Goal: Information Seeking & Learning: Learn about a topic

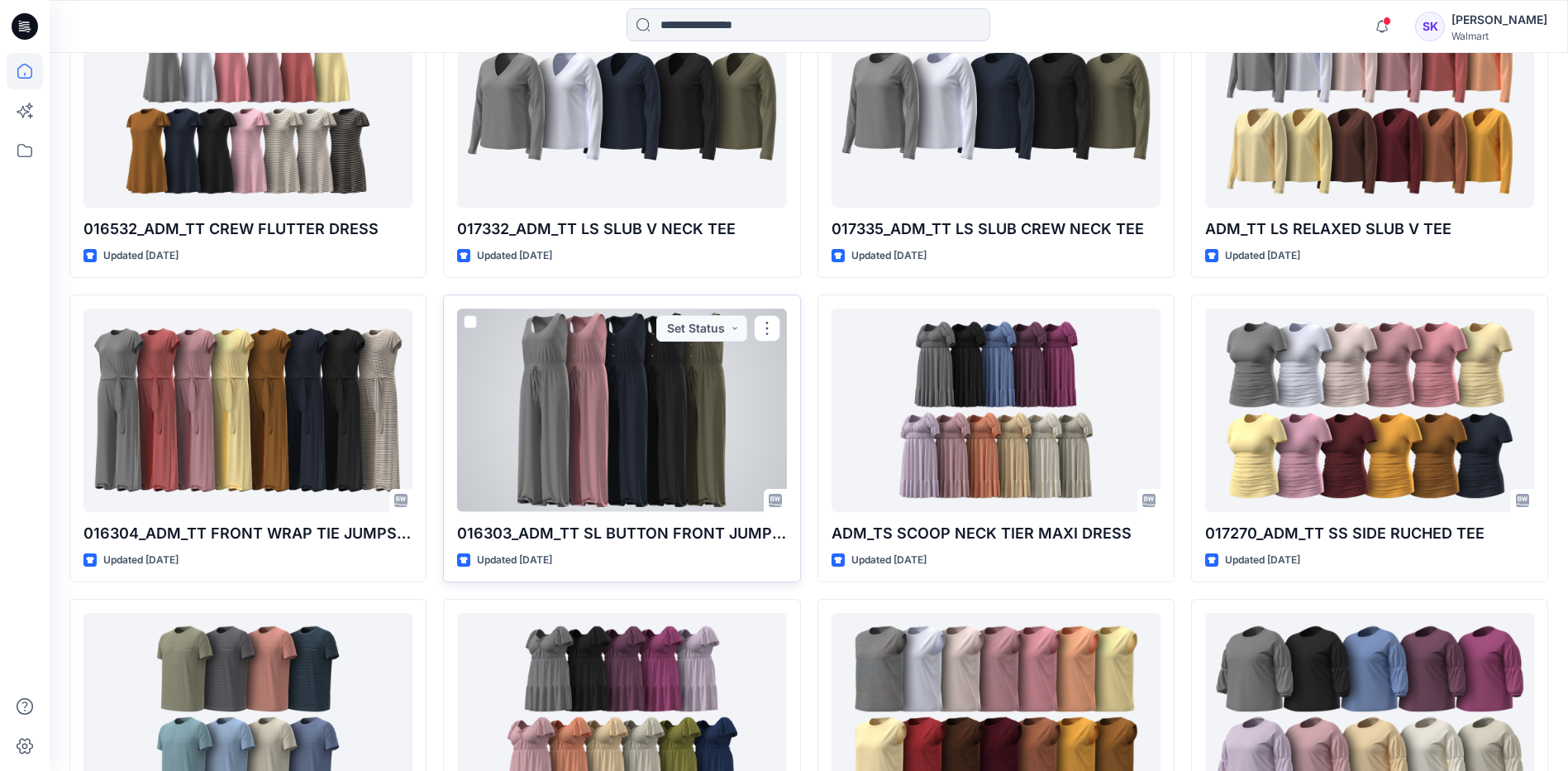
scroll to position [8907, 0]
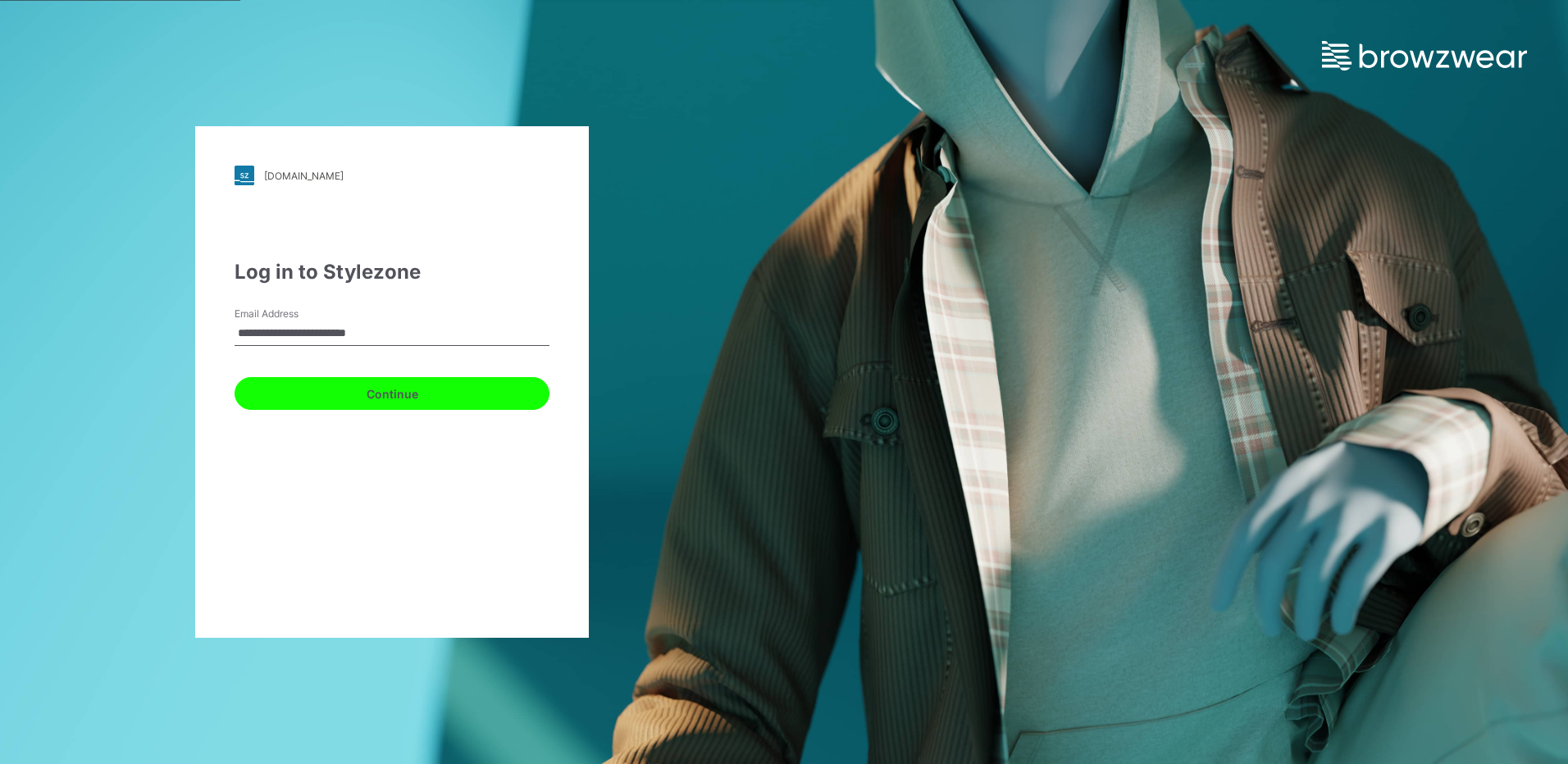
click at [387, 396] on button "Continue" at bounding box center [392, 393] width 315 height 33
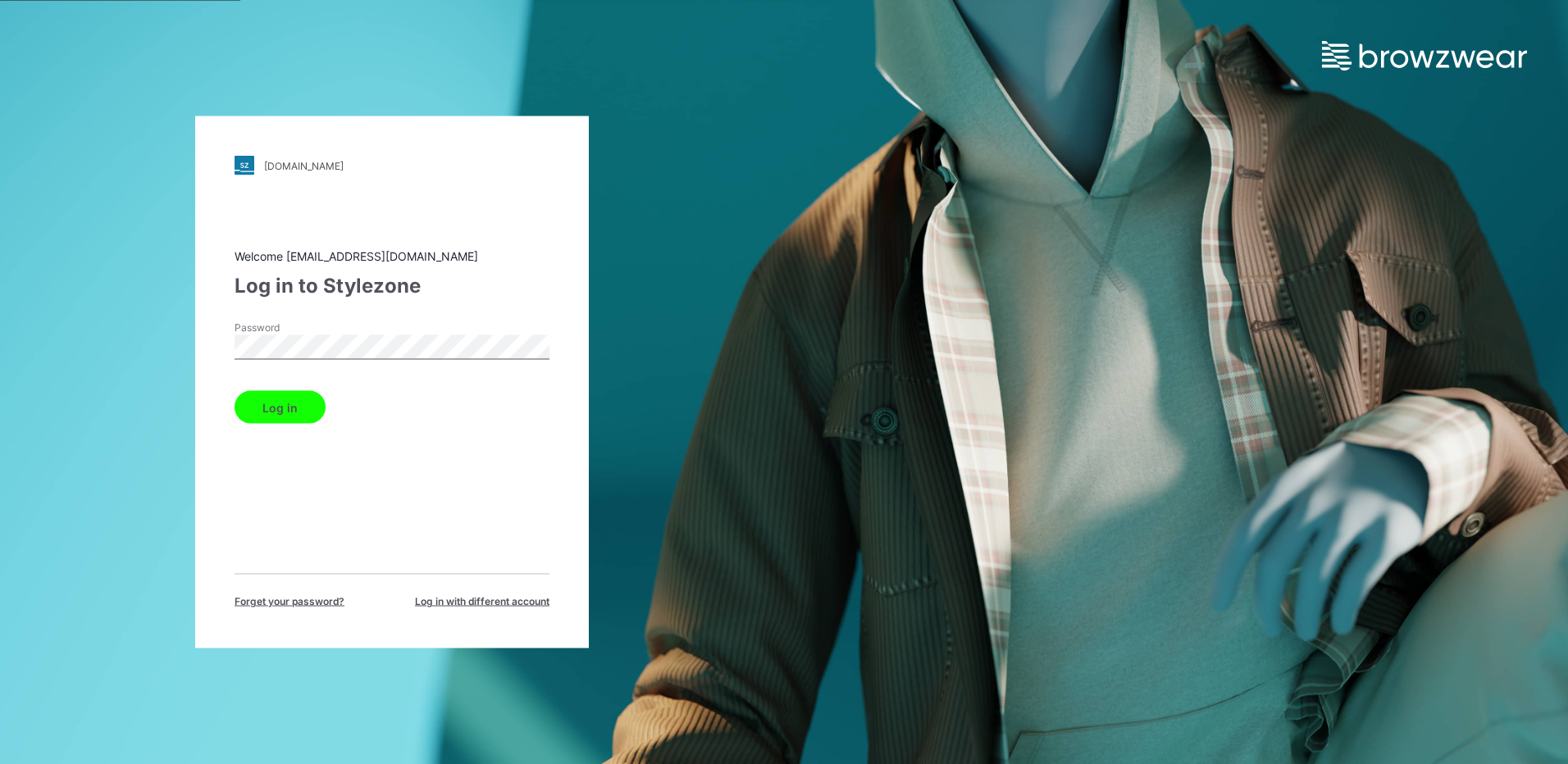
click at [279, 400] on button "Log in" at bounding box center [279, 407] width 91 height 33
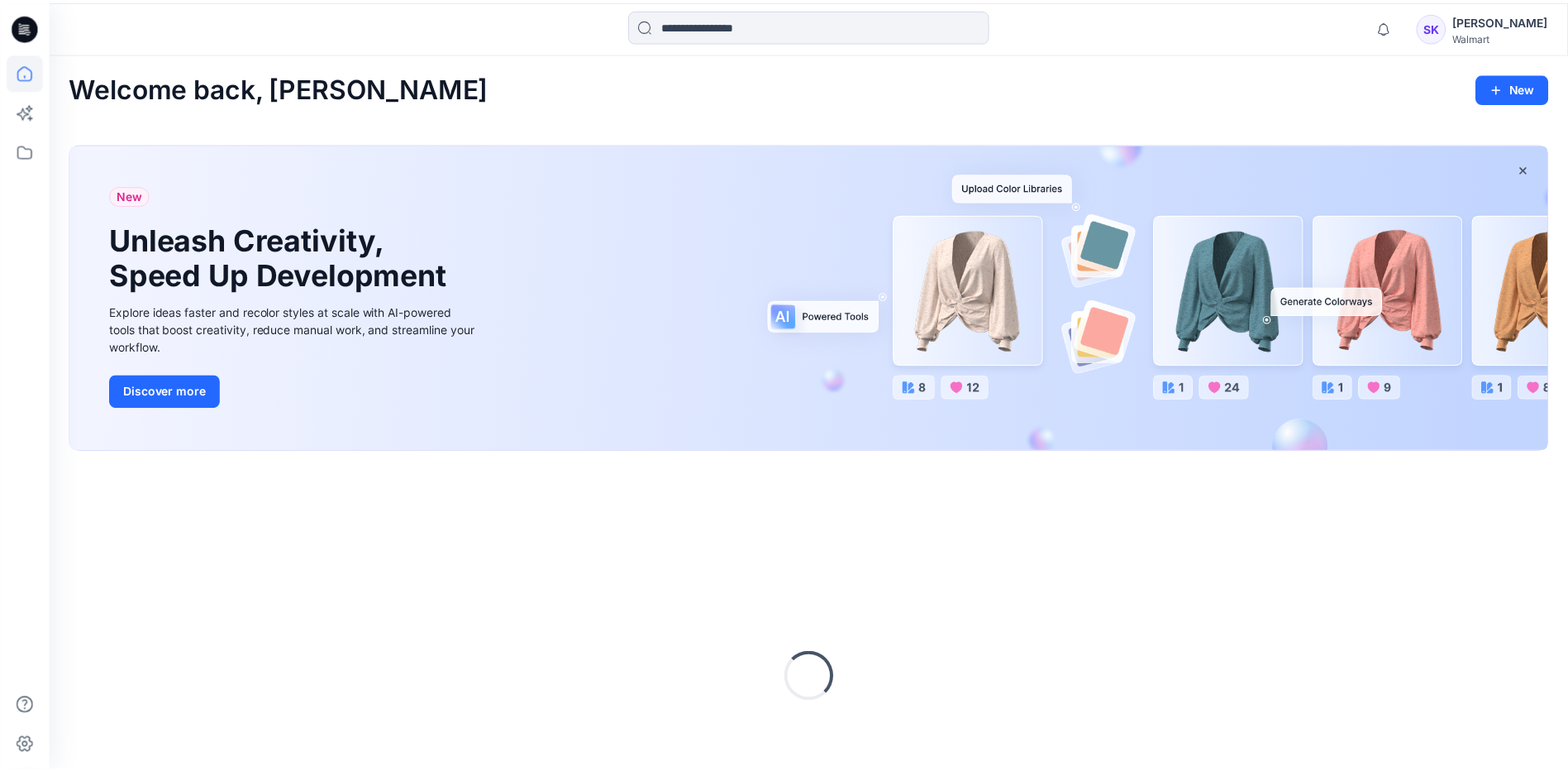
scroll to position [131, 0]
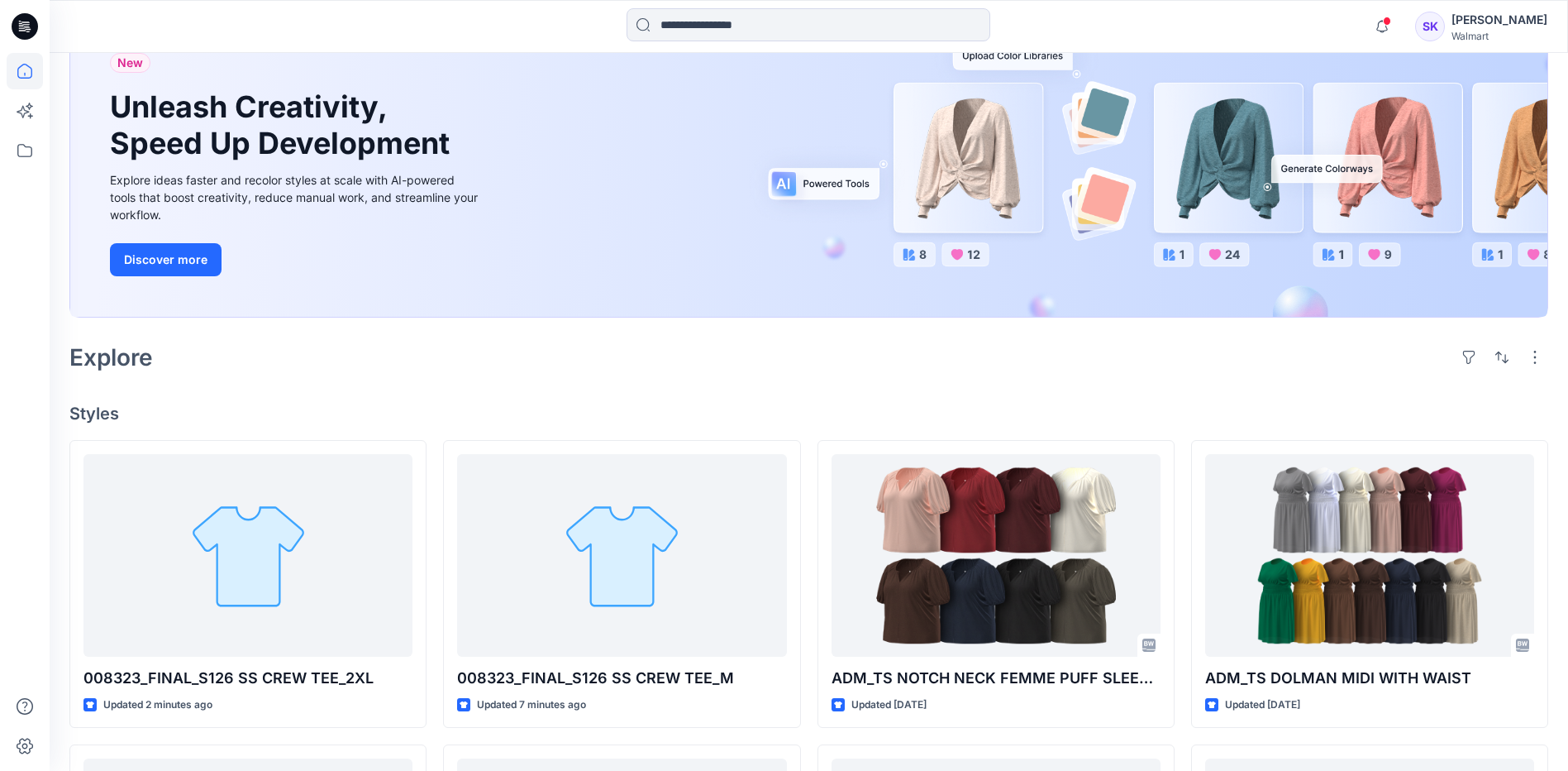
click at [23, 341] on div at bounding box center [25, 412] width 36 height 718
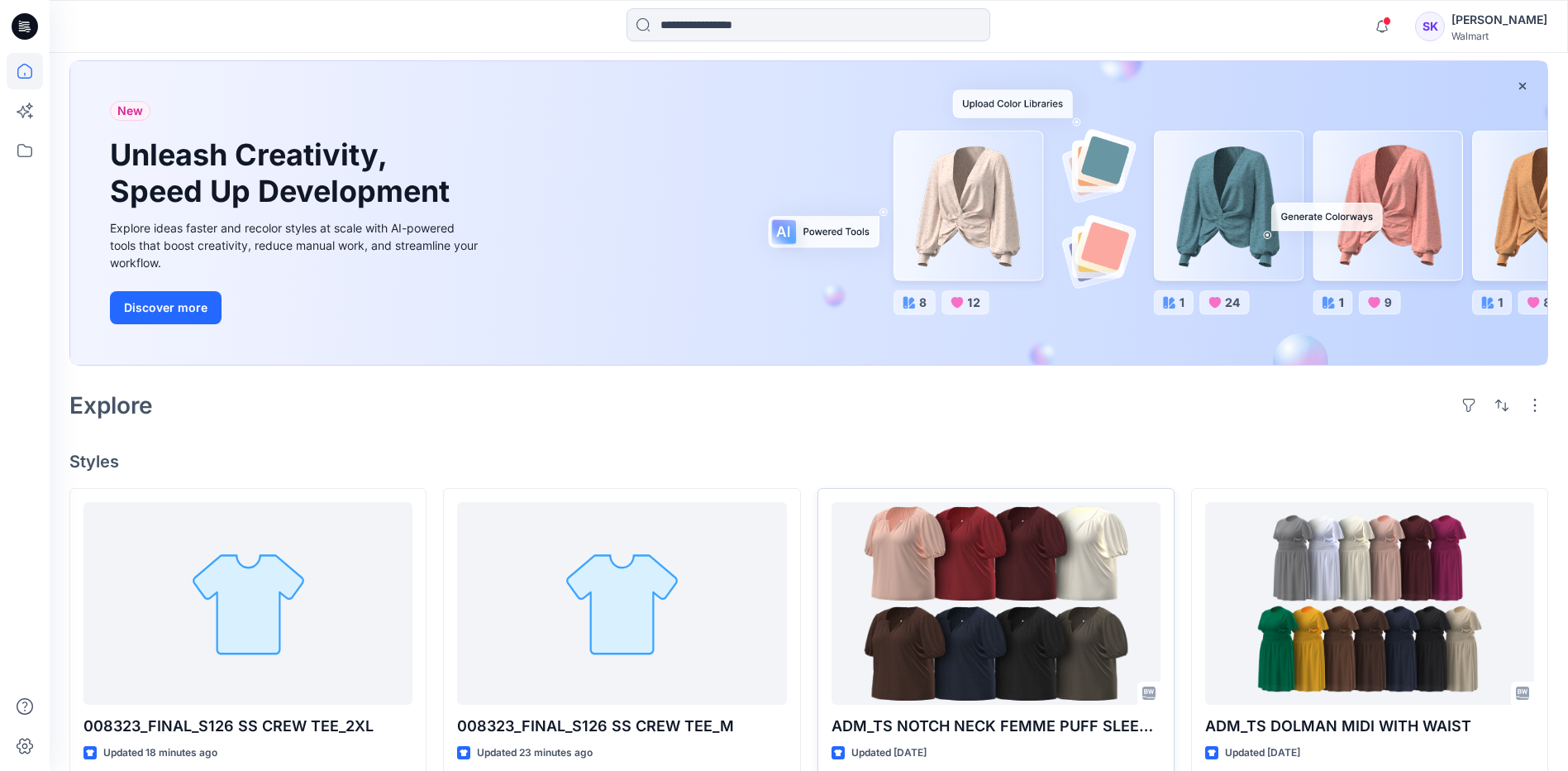
scroll to position [413, 0]
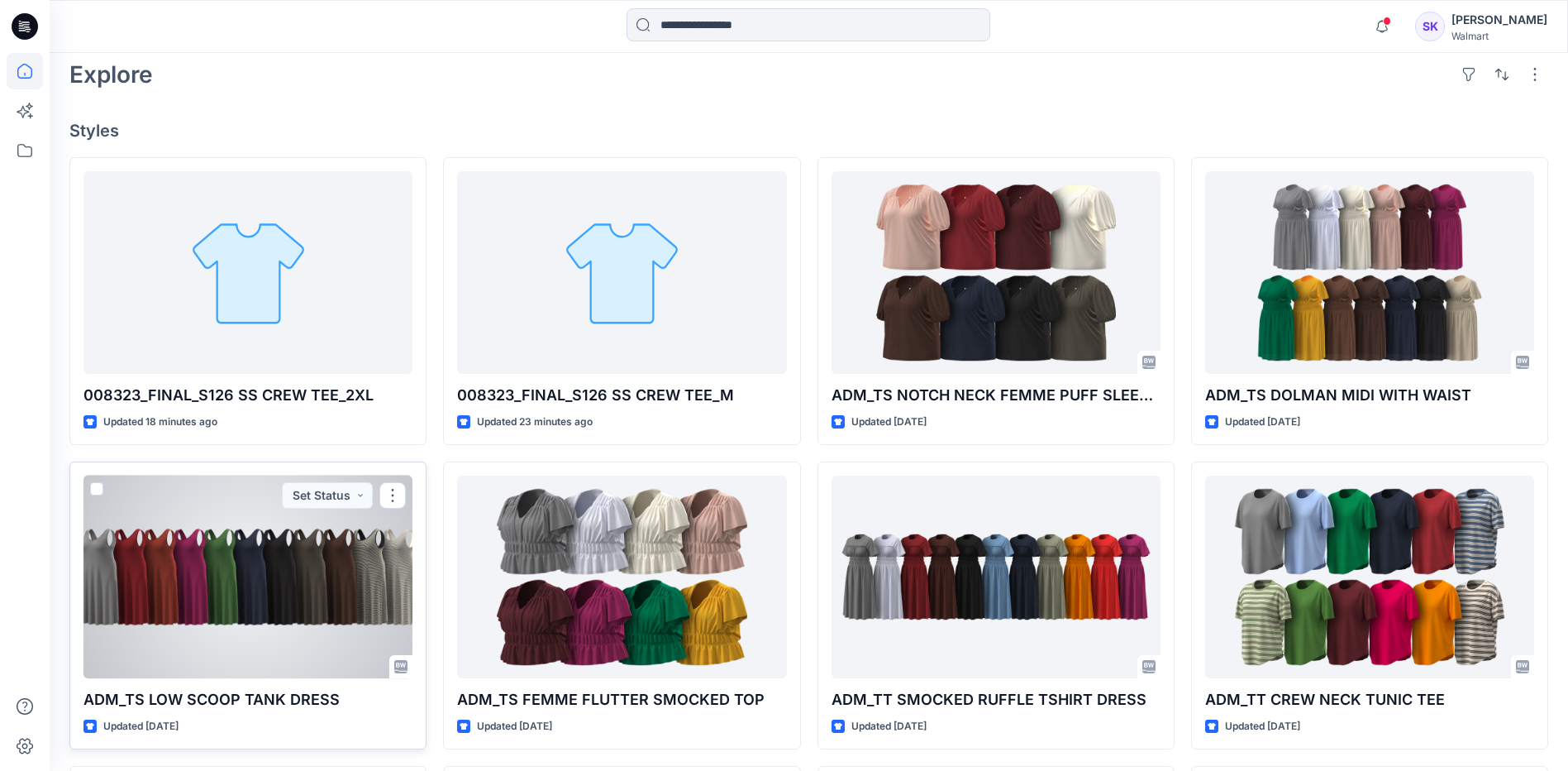
click at [313, 600] on div at bounding box center [248, 577] width 329 height 202
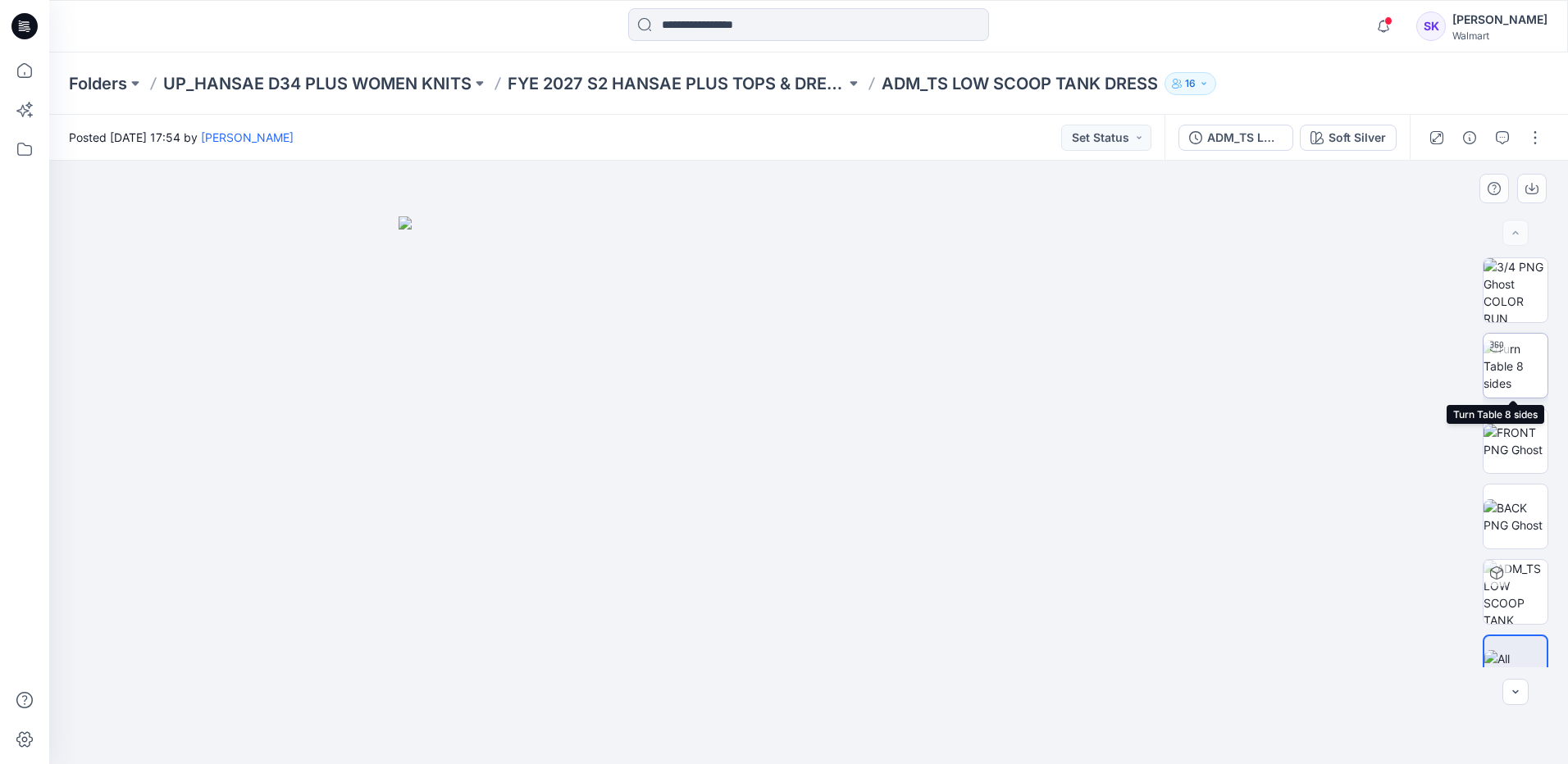
click at [1519, 365] on img at bounding box center [1515, 366] width 64 height 52
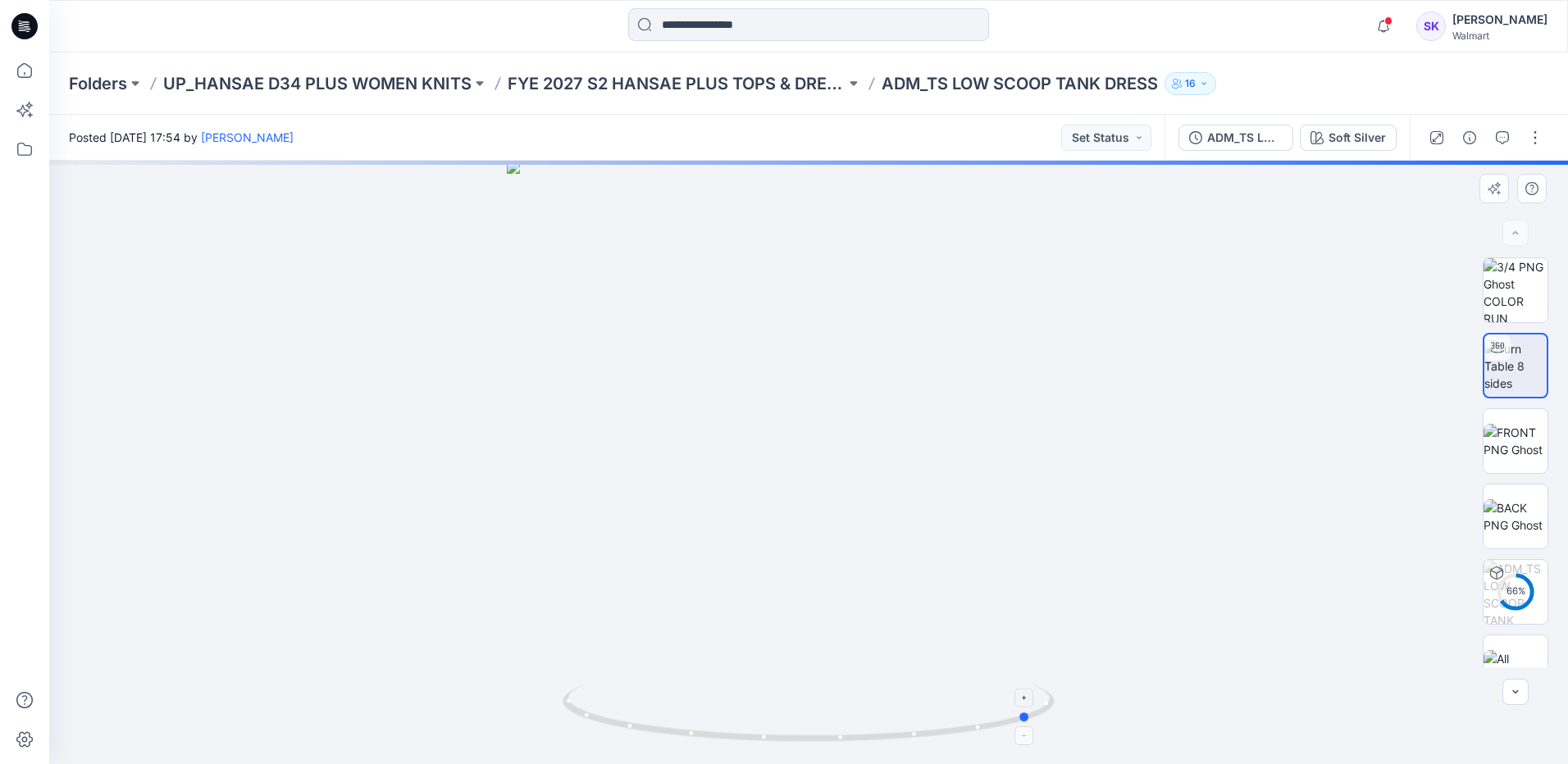
drag, startPoint x: 815, startPoint y: 737, endPoint x: 910, endPoint y: 605, distance: 162.6
click at [1040, 711] on icon at bounding box center [810, 715] width 496 height 62
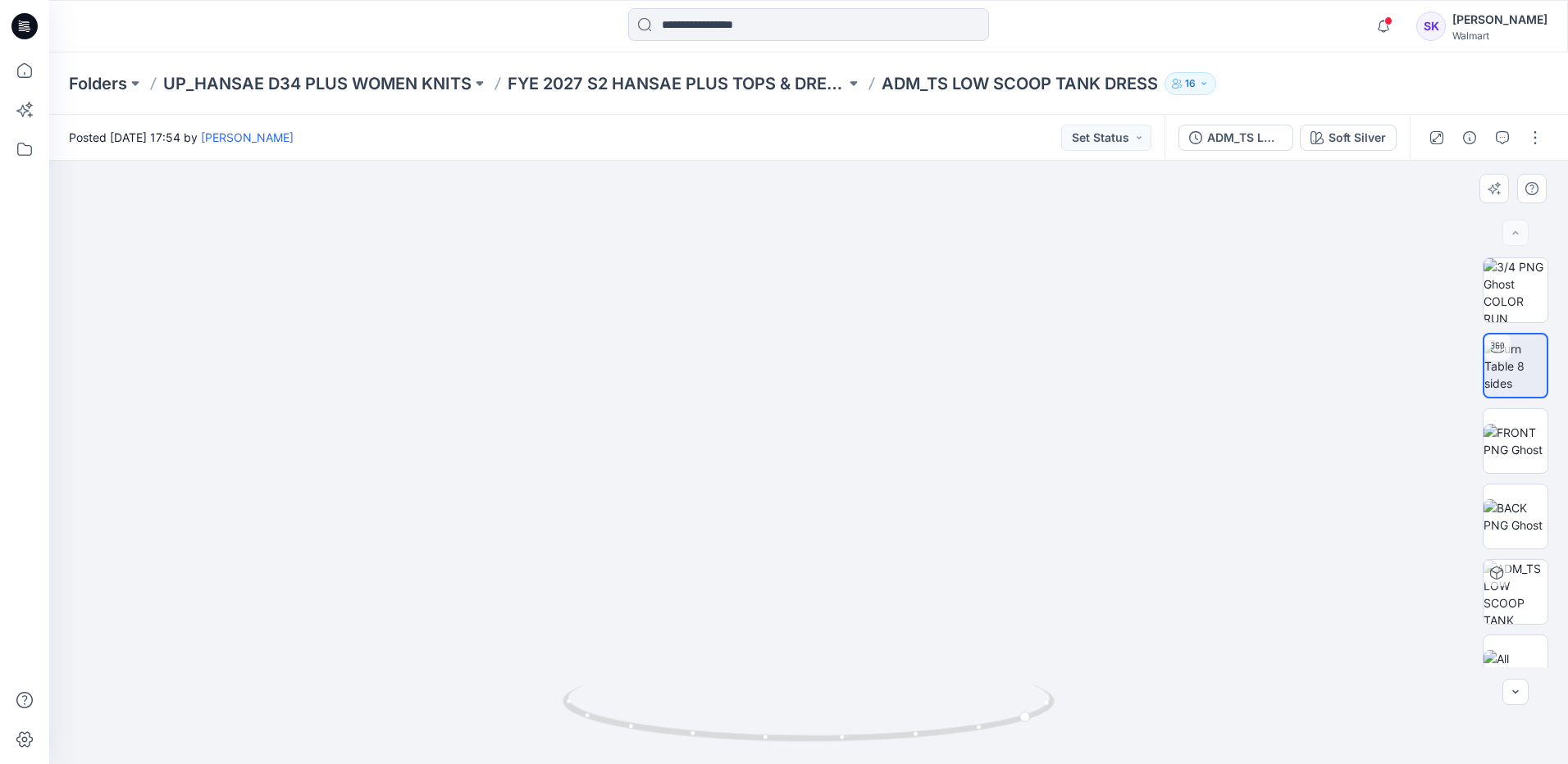
drag, startPoint x: 785, startPoint y: 444, endPoint x: 838, endPoint y: 465, distance: 57.0
click at [838, 465] on img at bounding box center [862, 79] width 2178 height 1370
click at [1023, 727] on div at bounding box center [1027, 736] width 19 height 19
click at [1024, 701] on icon at bounding box center [1026, 697] width 9 height 9
click at [1028, 712] on circle at bounding box center [1026, 716] width 9 height 9
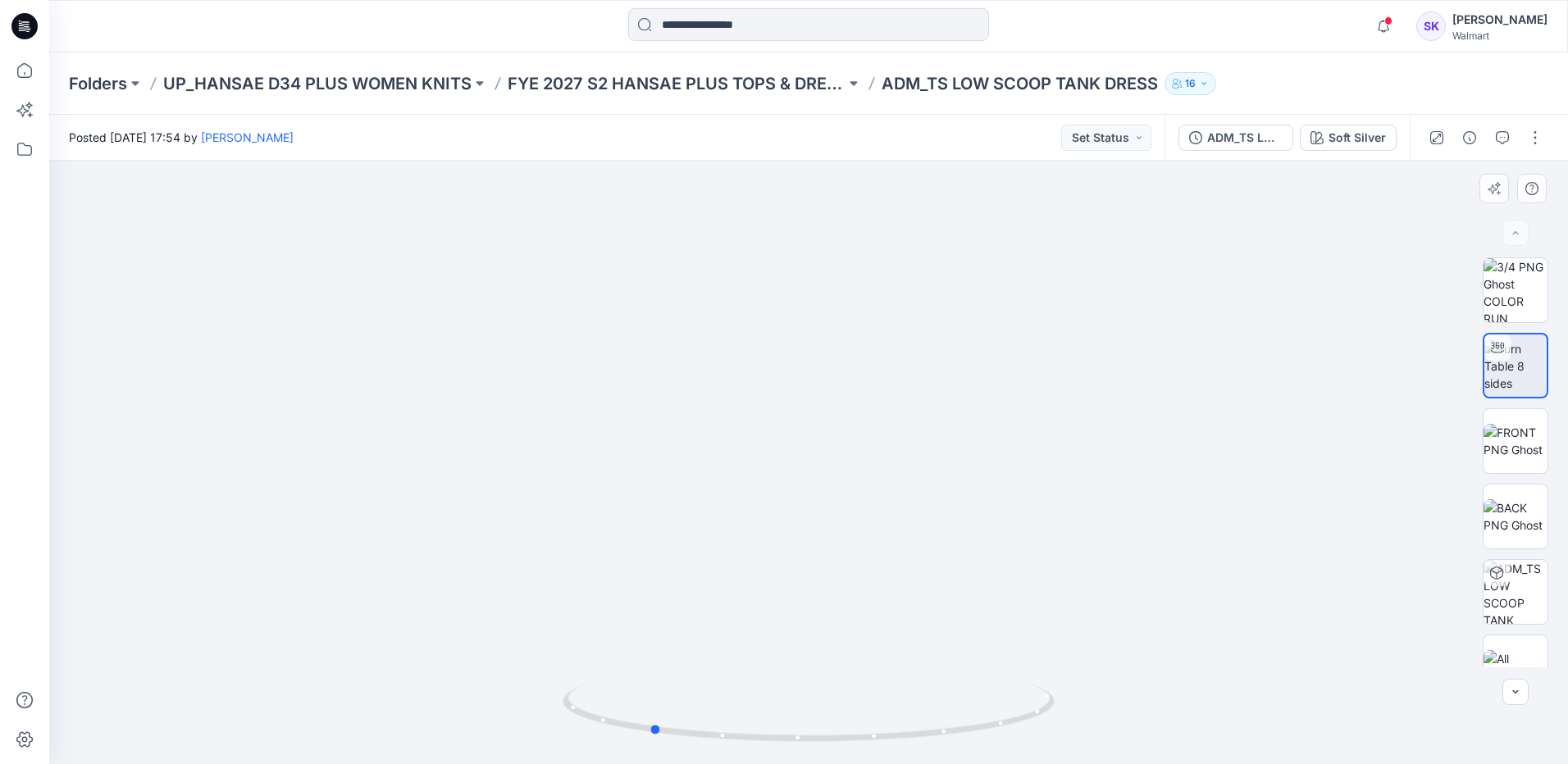
drag, startPoint x: 1025, startPoint y: 718, endPoint x: 1134, endPoint y: 682, distance: 114.8
click at [1134, 682] on div at bounding box center [807, 461] width 1518 height 603
drag, startPoint x: 1501, startPoint y: 505, endPoint x: 1486, endPoint y: 500, distance: 15.8
click at [1501, 505] on img at bounding box center [1515, 516] width 64 height 35
drag, startPoint x: 804, startPoint y: 279, endPoint x: 808, endPoint y: 440, distance: 161.0
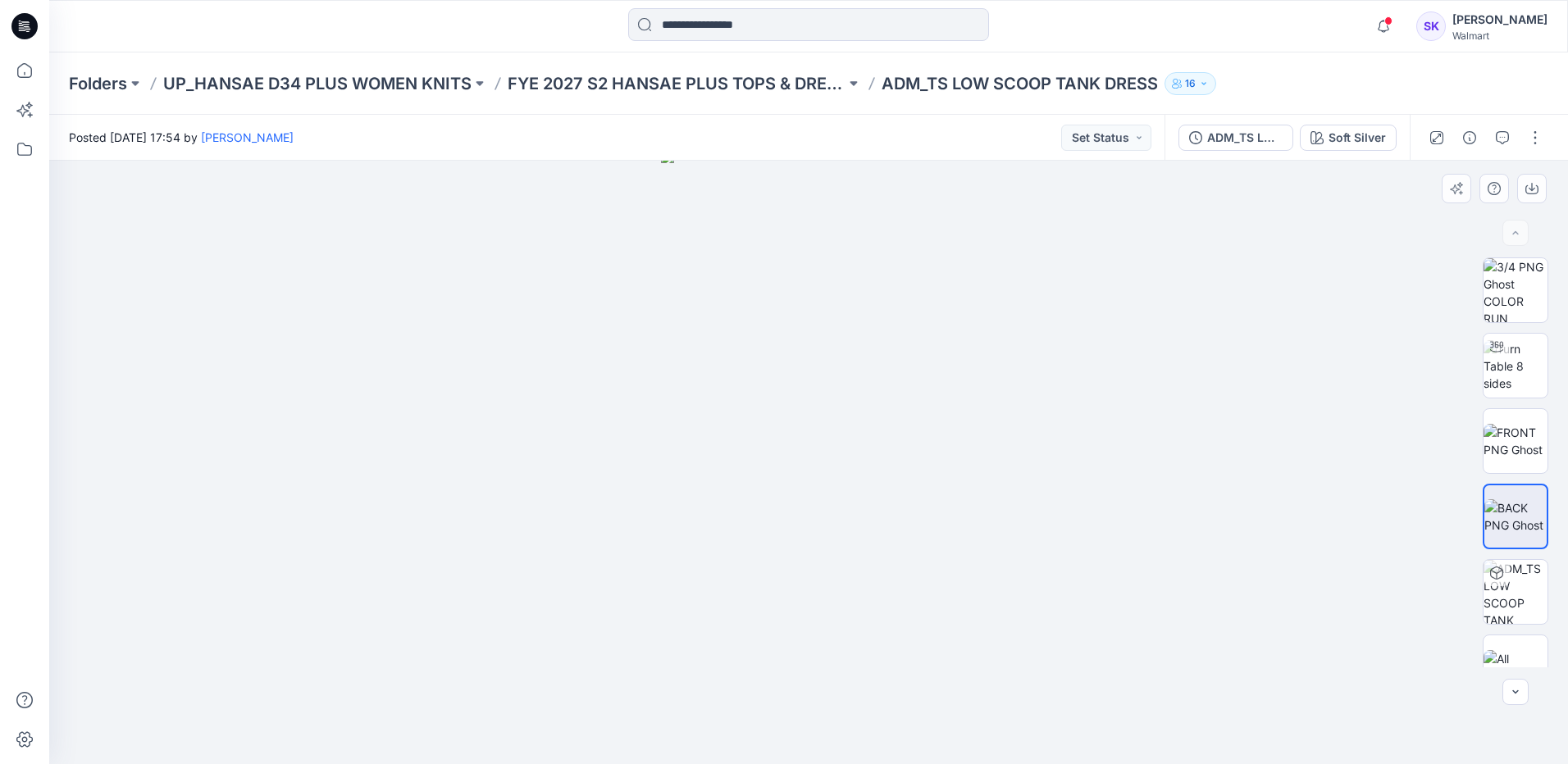
click at [805, 455] on img at bounding box center [808, 457] width 295 height 614
